Goal: Task Accomplishment & Management: Complete application form

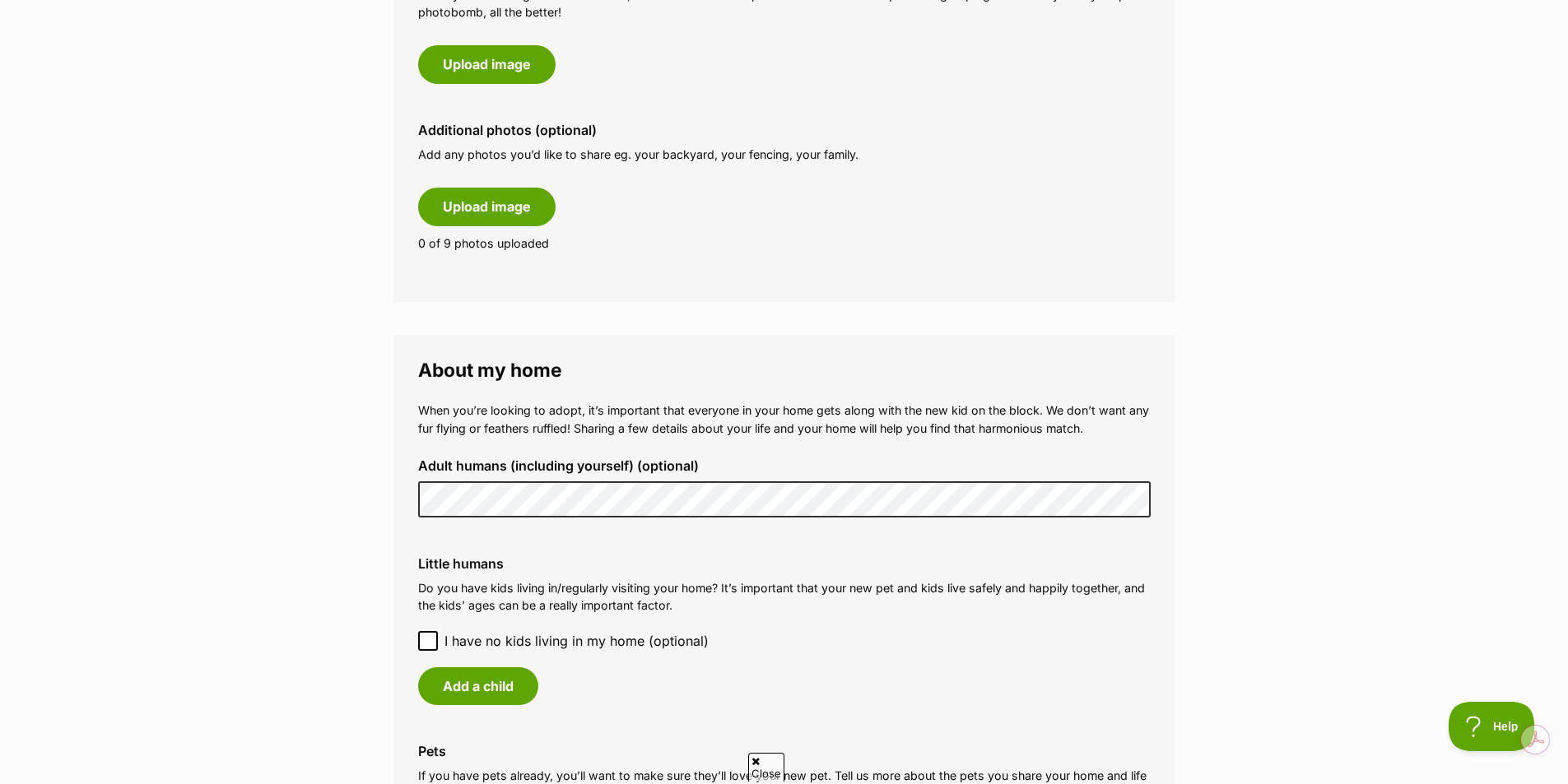
scroll to position [965, 0]
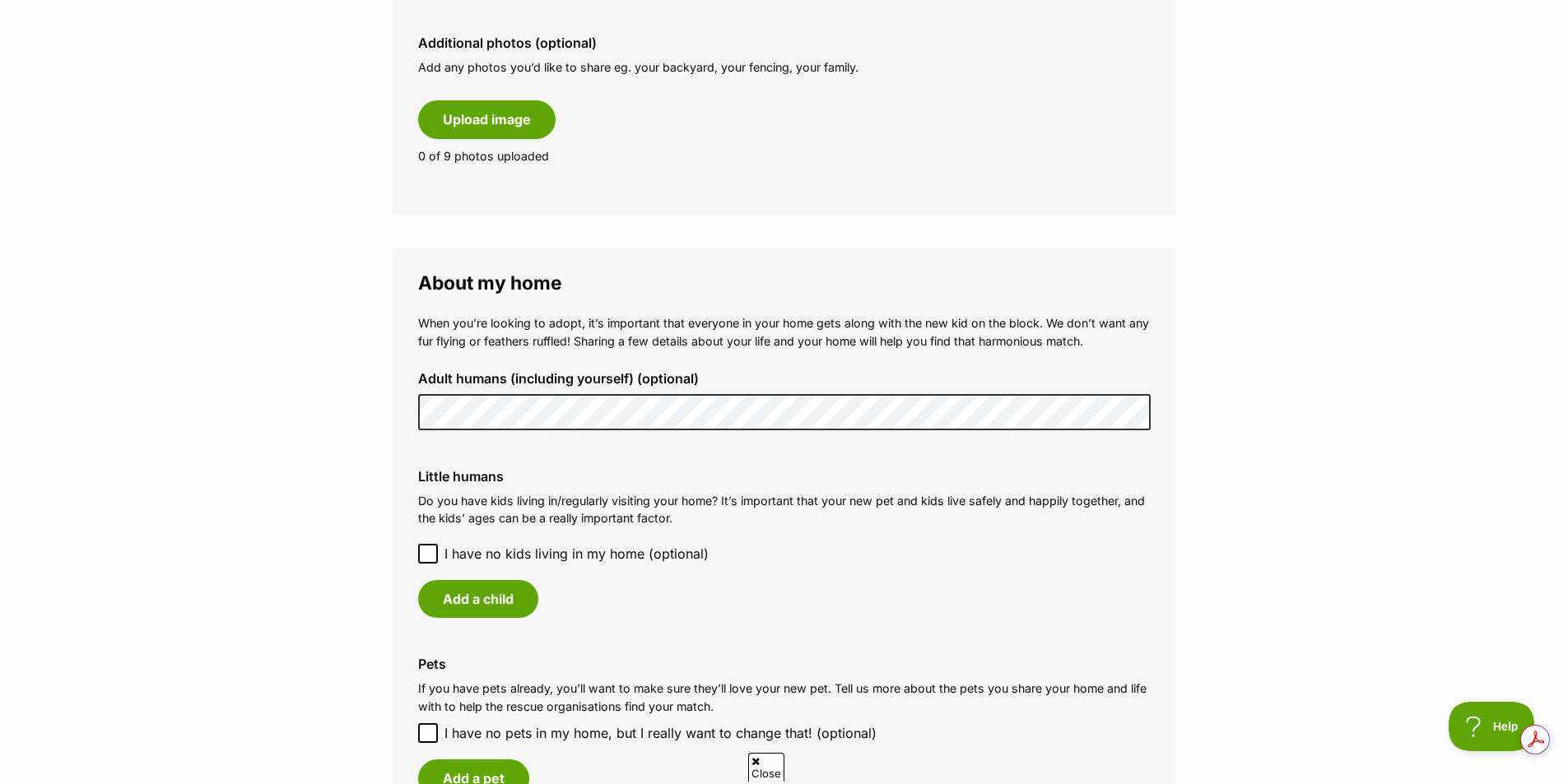
click at [433, 541] on div "Little humans Do you have kids living in/regularly visiting your home? It’s imp…" at bounding box center [784, 543] width 759 height 175
click at [431, 557] on icon at bounding box center [427, 553] width 12 height 12
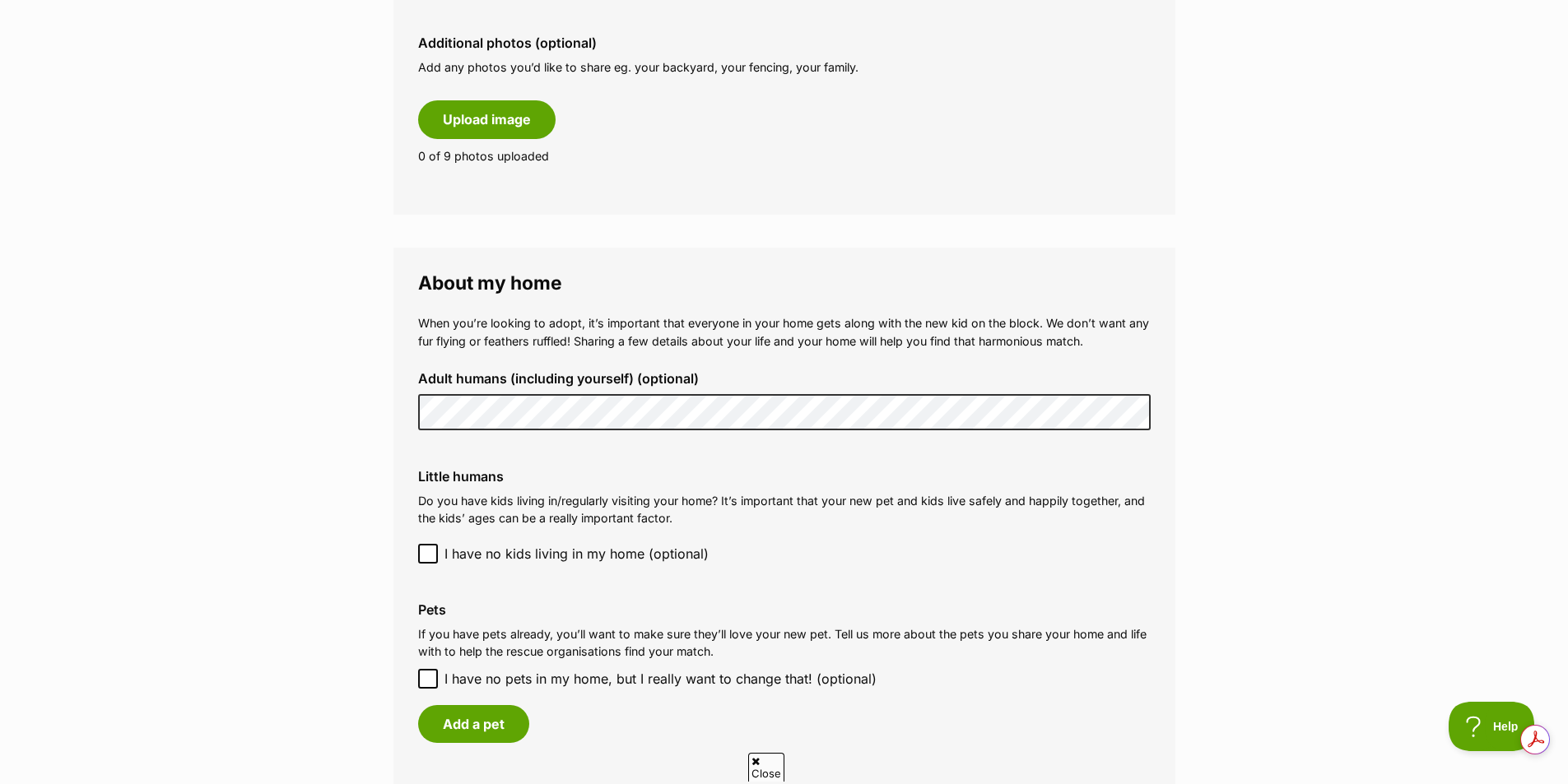
click at [426, 675] on icon at bounding box center [427, 679] width 12 height 12
click at [426, 675] on input "I have no pets in my home, but I really want to change that! (optional)" at bounding box center [428, 679] width 20 height 20
checkbox input "true"
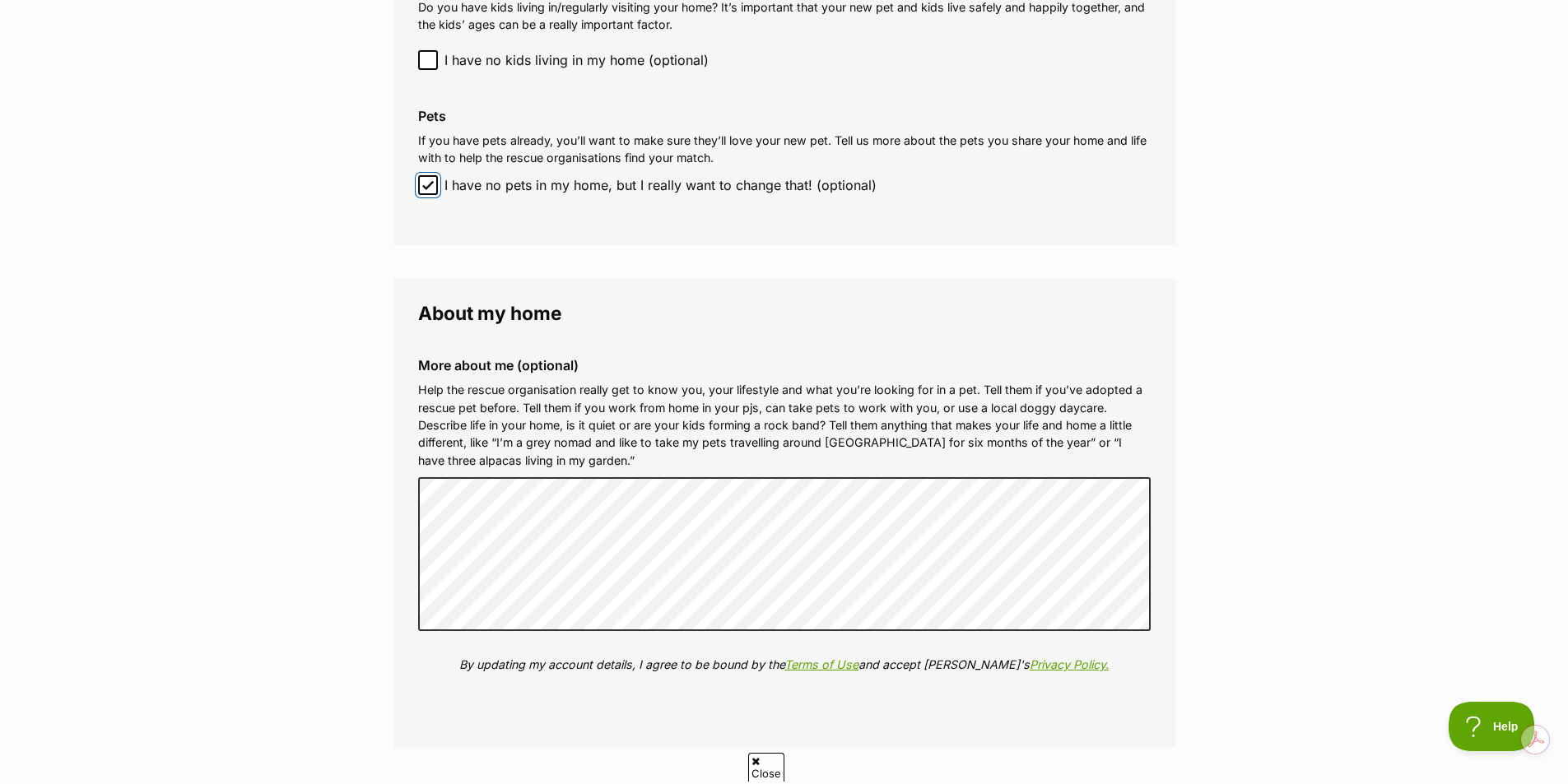
scroll to position [1547, 0]
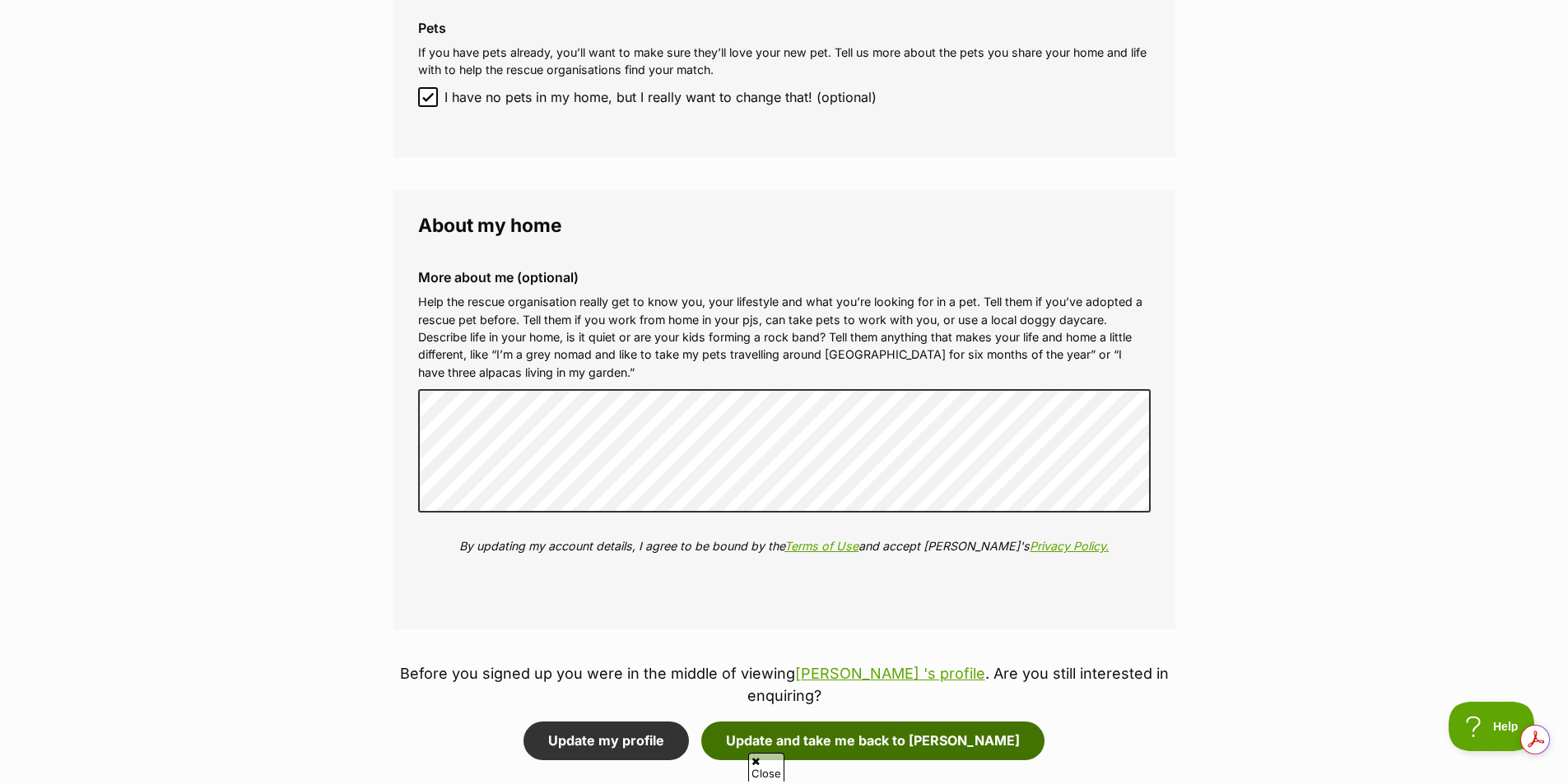
click at [877, 722] on button "Update and take me back to [PERSON_NAME]" at bounding box center [873, 740] width 344 height 37
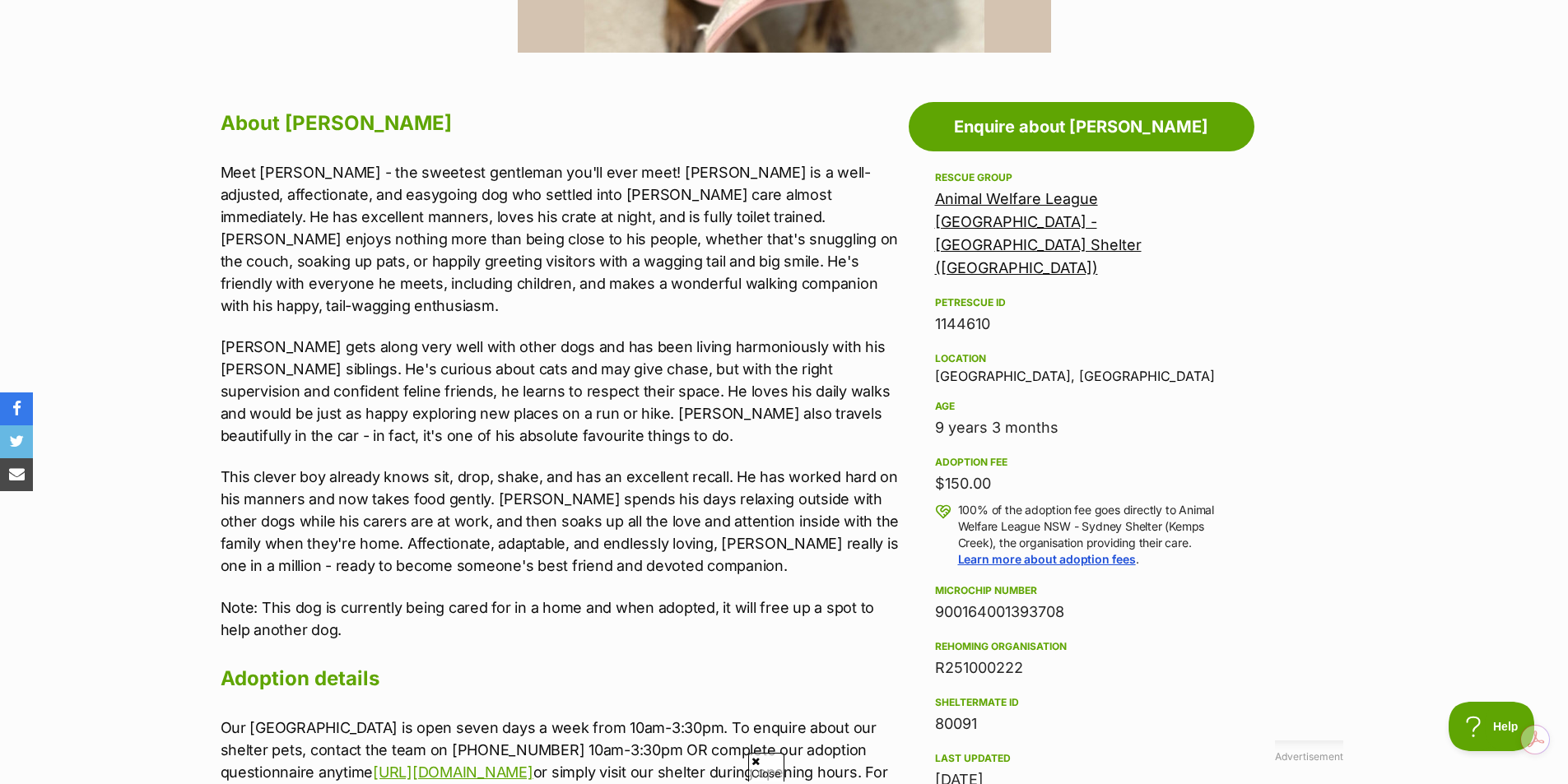
scroll to position [855, 0]
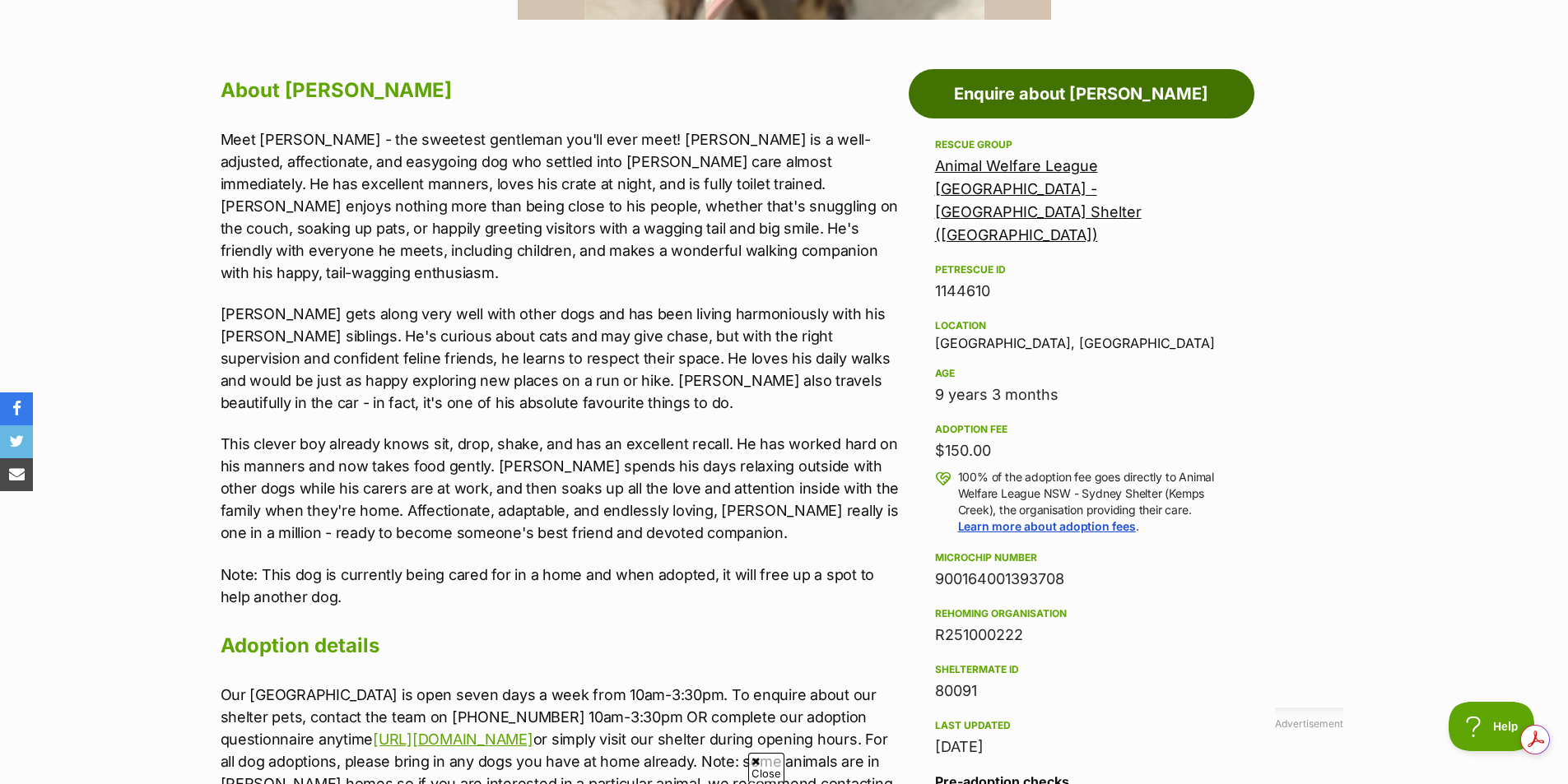
click at [1110, 89] on link "Enquire about Bishop" at bounding box center [1081, 93] width 345 height 49
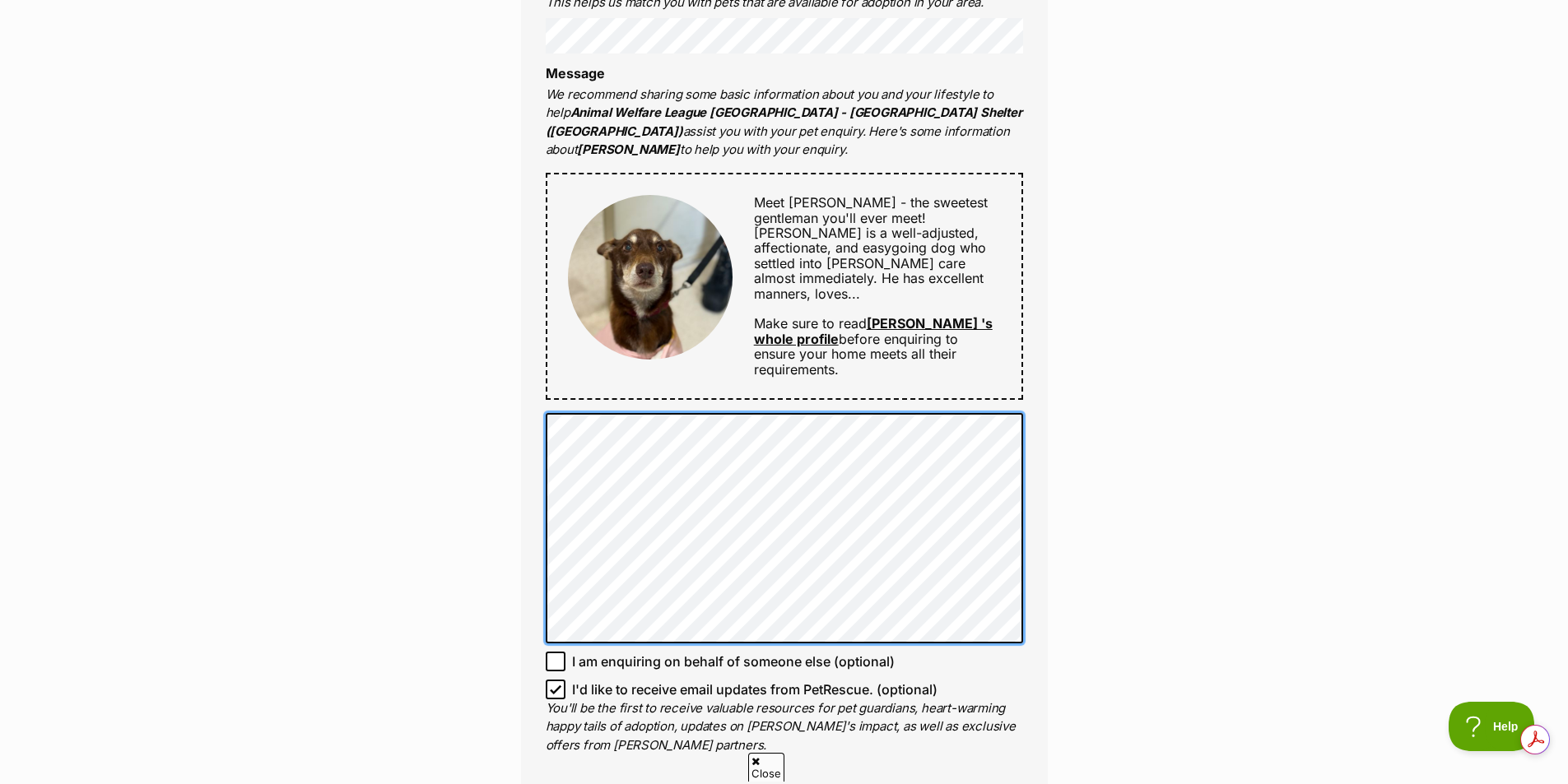
scroll to position [806, 0]
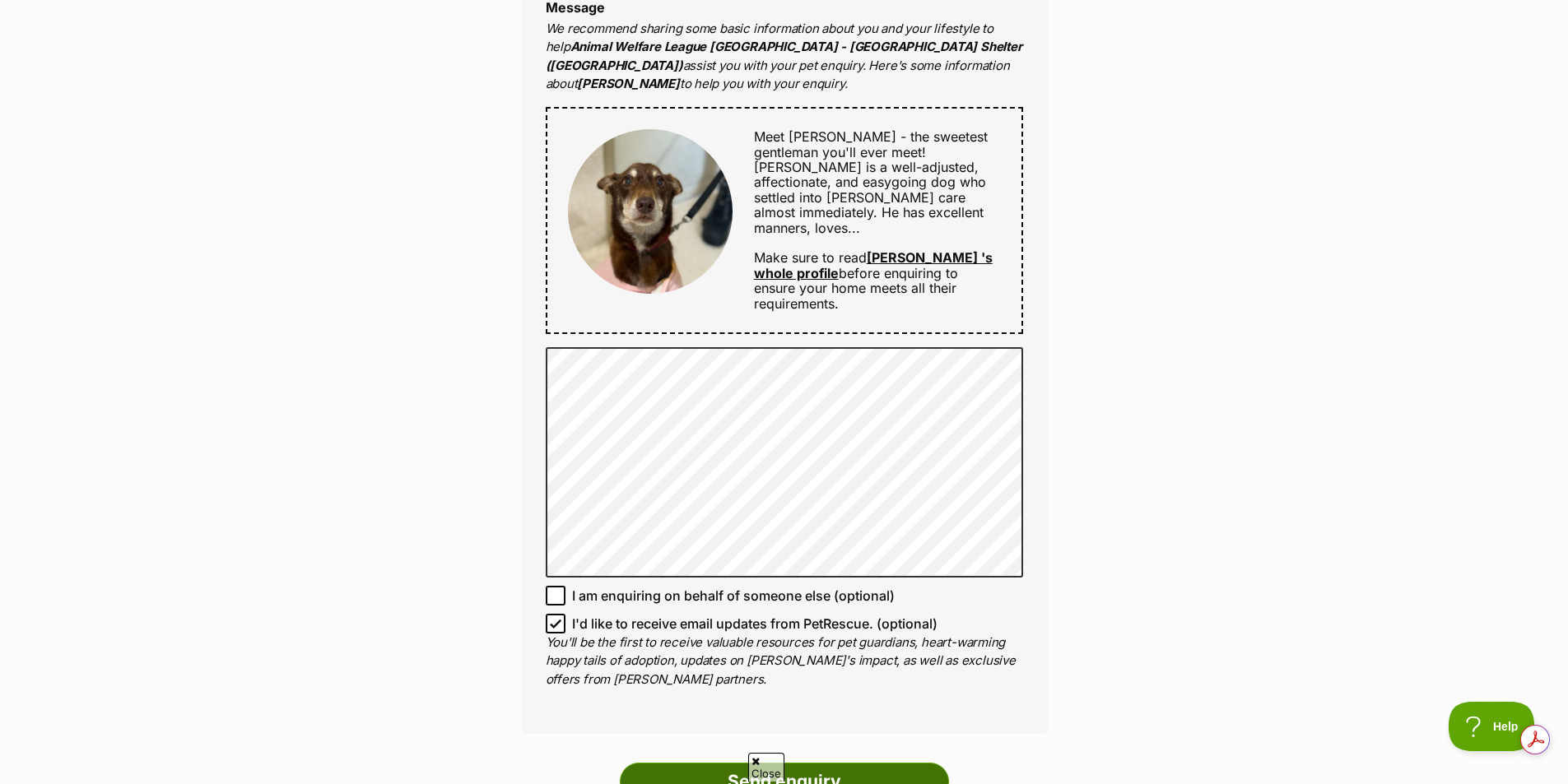
click at [865, 763] on input "Send enquiry" at bounding box center [784, 781] width 329 height 37
